Goal: Communication & Community: Answer question/provide support

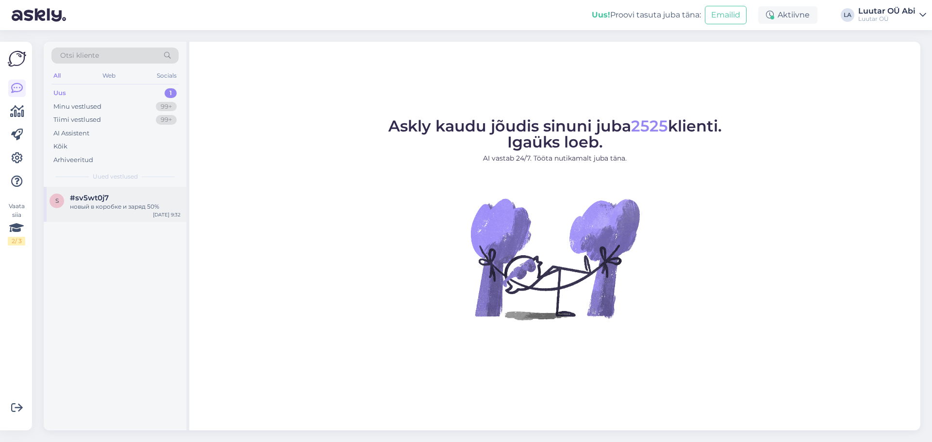
click at [123, 205] on div "новый в коробке и заряд 50%" at bounding box center [125, 206] width 111 height 9
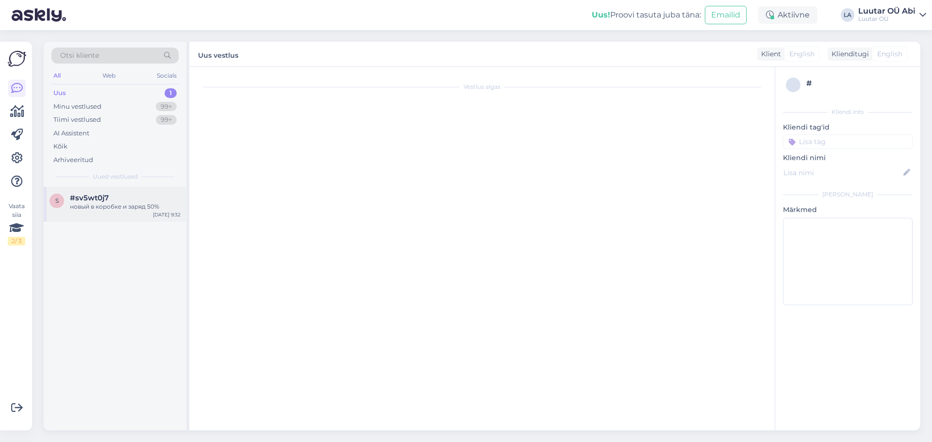
scroll to position [4, 0]
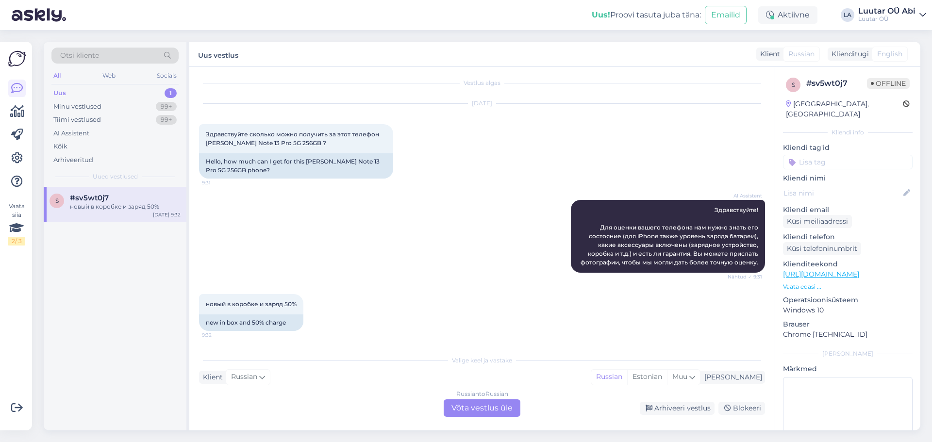
click at [483, 411] on div "Russian to Russian Võta vestlus üle" at bounding box center [482, 407] width 77 height 17
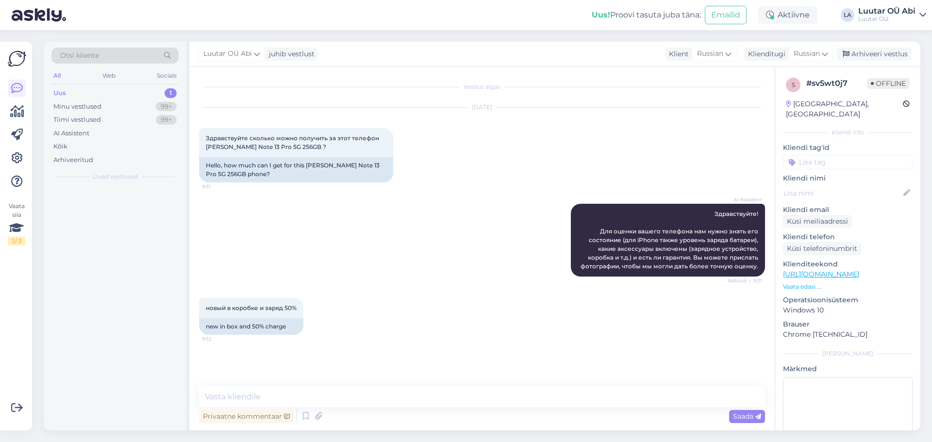
scroll to position [0, 0]
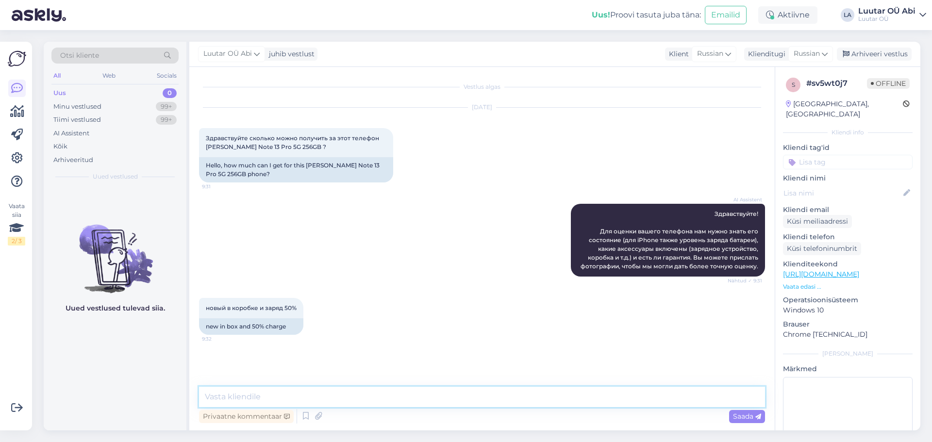
click at [429, 390] on textarea at bounding box center [482, 397] width 566 height 20
type textarea "сейчас оценим"
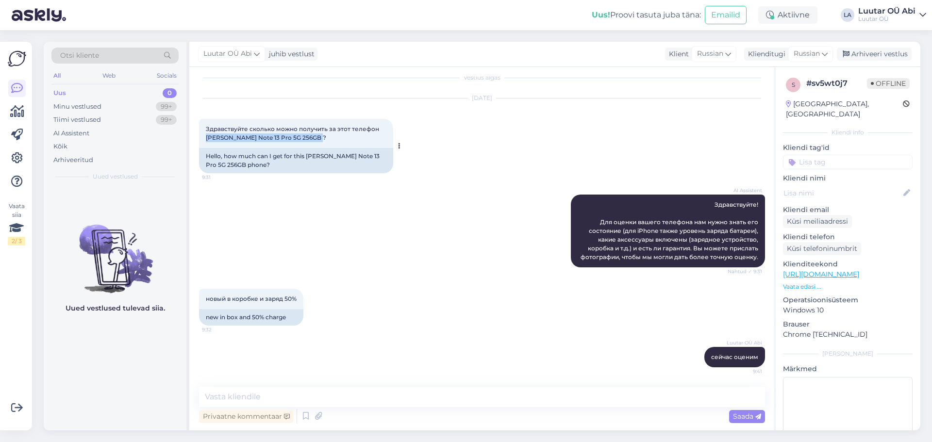
drag, startPoint x: 195, startPoint y: 137, endPoint x: 318, endPoint y: 136, distance: 123.3
click at [318, 136] on div "Vestlus algas [DATE] Здравствуйте сколько можно получить за этот телефон Xiaomi…" at bounding box center [481, 249] width 585 height 364
copy span "[PERSON_NAME] Note 13 Pro 5G 256GB ?"
click at [424, 399] on textarea at bounding box center [482, 397] width 566 height 20
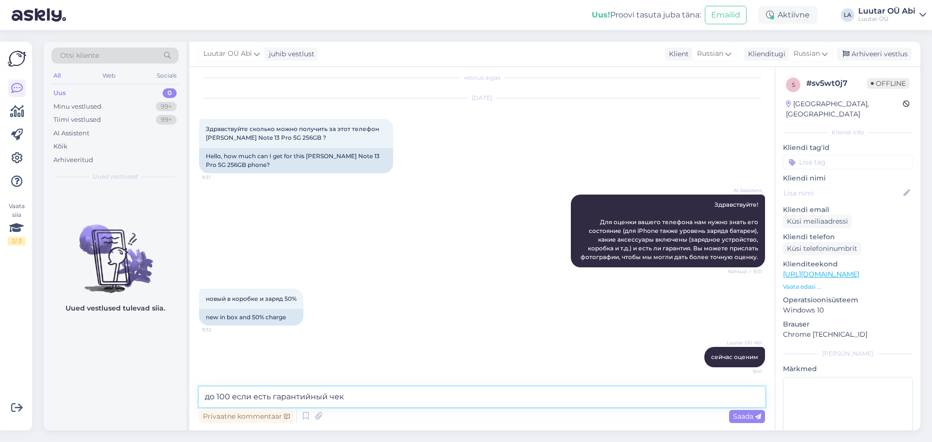
type textarea "до 100 если есть гарантийный чек"
